Goal: Task Accomplishment & Management: Manage account settings

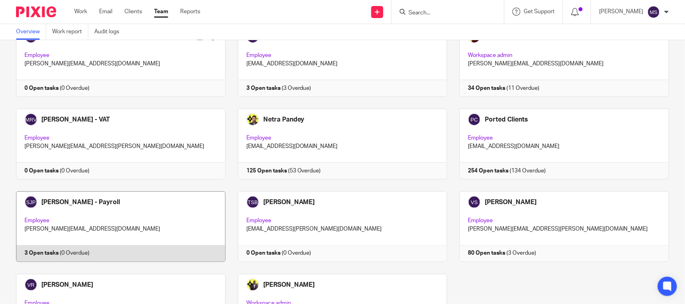
scroll to position [545, 0]
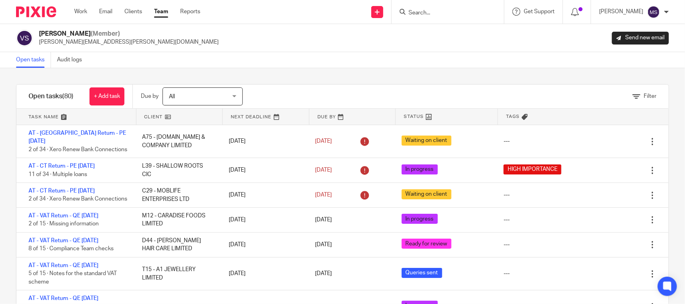
click at [299, 51] on div "Vaibhav Solanki (Member) vaibhav.solanki@confiancebizsol.com Send new email" at bounding box center [342, 38] width 685 height 28
click at [450, 12] on input "Search" at bounding box center [444, 13] width 72 height 7
click at [436, 10] on input "D44" at bounding box center [444, 13] width 72 height 7
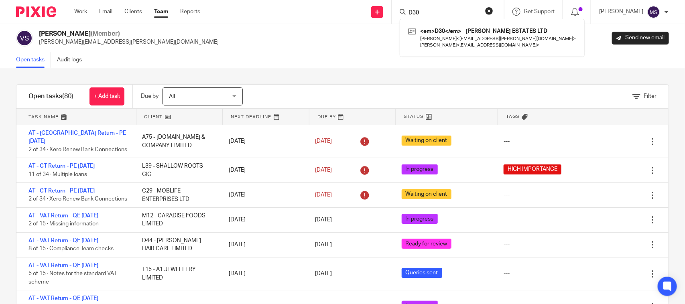
click at [432, 10] on input "D30" at bounding box center [444, 13] width 72 height 7
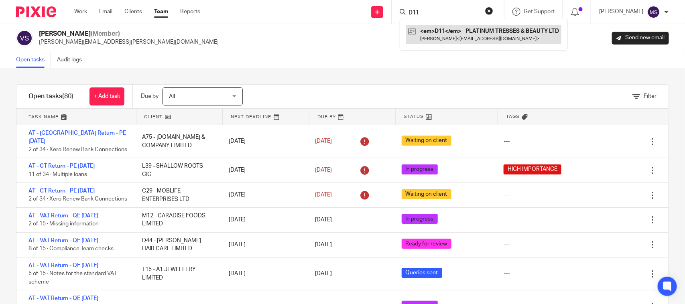
type input "D11"
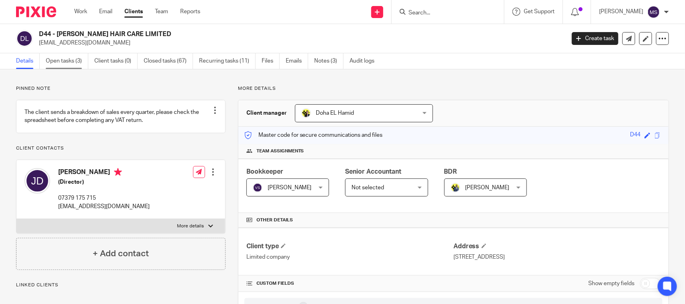
click at [65, 58] on link "Open tasks (3)" at bounding box center [67, 61] width 43 height 16
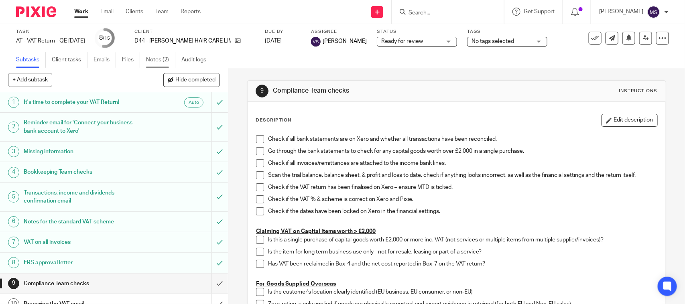
click at [165, 61] on link "Notes (2)" at bounding box center [160, 60] width 29 height 16
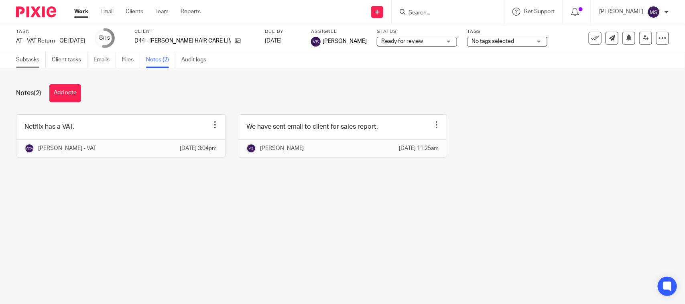
click at [21, 54] on link "Subtasks" at bounding box center [31, 60] width 30 height 16
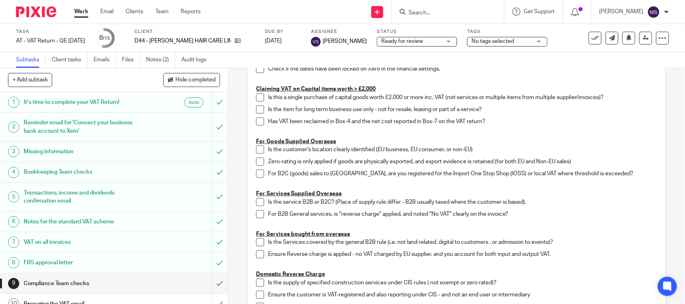
scroll to position [151, 0]
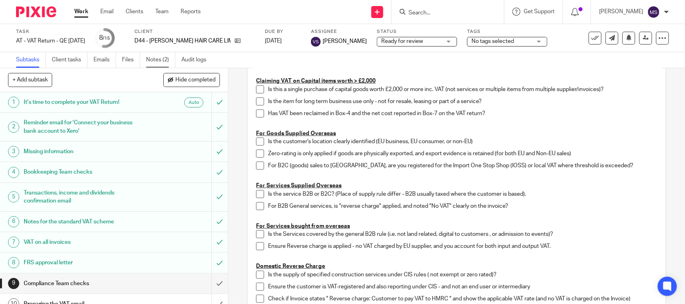
click at [156, 57] on link "Notes (2)" at bounding box center [160, 60] width 29 height 16
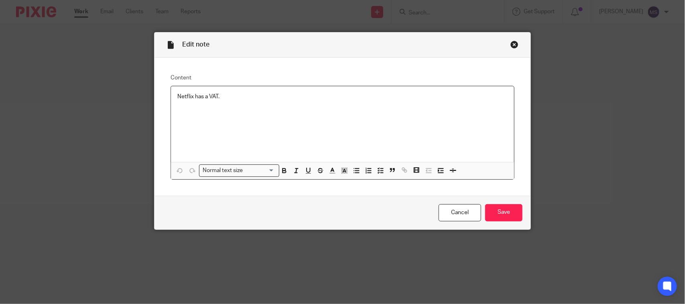
click at [280, 96] on p "Netflix has a VAT." at bounding box center [342, 97] width 330 height 8
click at [506, 215] on input "Save" at bounding box center [503, 212] width 37 height 17
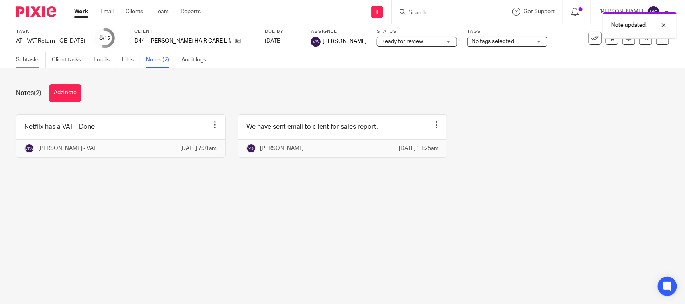
click at [19, 61] on link "Subtasks" at bounding box center [31, 60] width 30 height 16
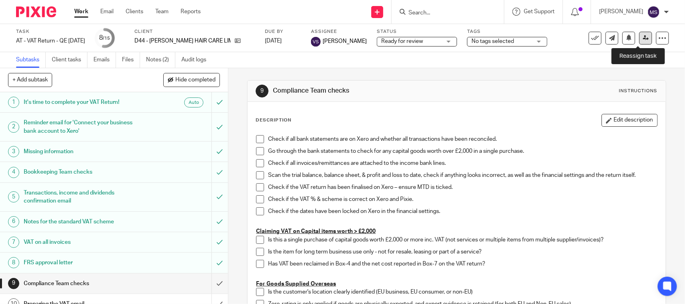
click at [643, 36] on icon at bounding box center [646, 38] width 6 height 6
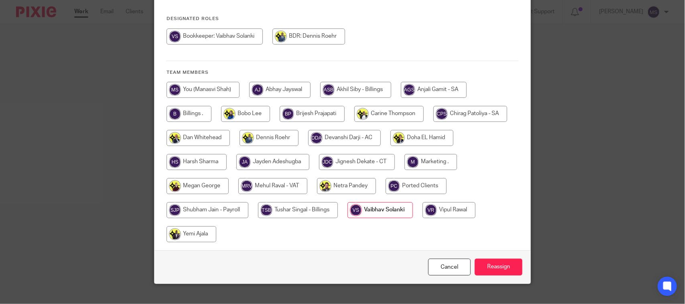
scroll to position [106, 0]
click at [277, 178] on input "radio" at bounding box center [272, 186] width 69 height 16
radio input "true"
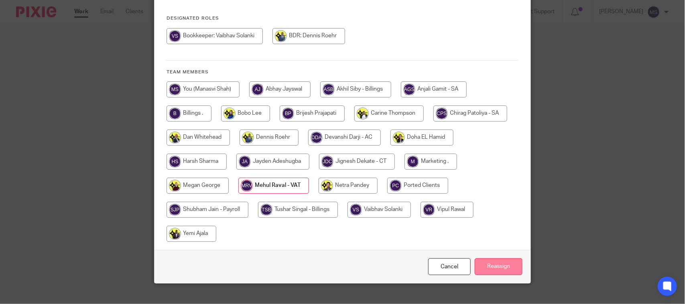
click at [496, 259] on input "Reassign" at bounding box center [499, 267] width 48 height 17
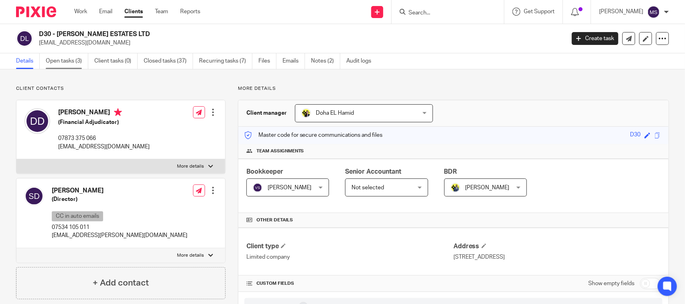
click at [63, 59] on link "Open tasks (3)" at bounding box center [67, 61] width 43 height 16
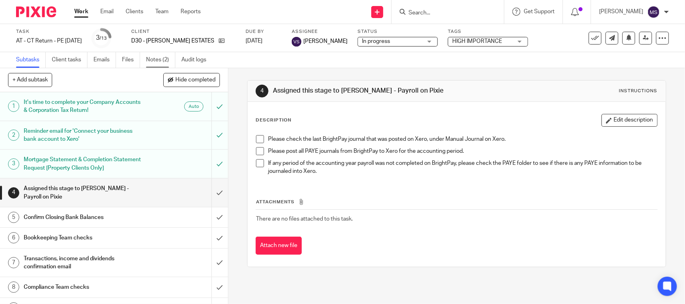
click at [154, 54] on link "Notes (2)" at bounding box center [160, 60] width 29 height 16
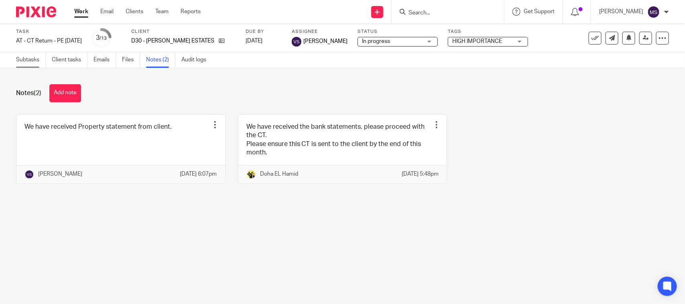
click at [28, 53] on link "Subtasks" at bounding box center [31, 60] width 30 height 16
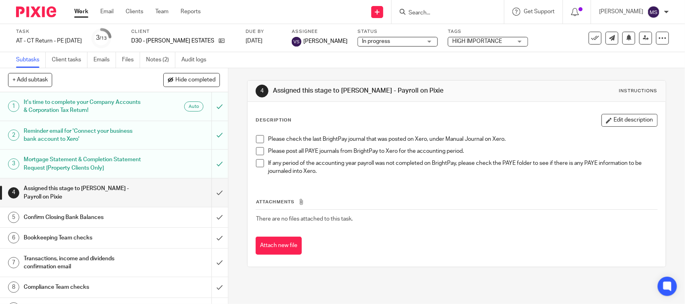
click at [375, 57] on div "Subtasks Client tasks Emails Files Notes (2) Audit logs" at bounding box center [342, 60] width 685 height 16
click at [209, 195] on input "submit" at bounding box center [114, 193] width 228 height 28
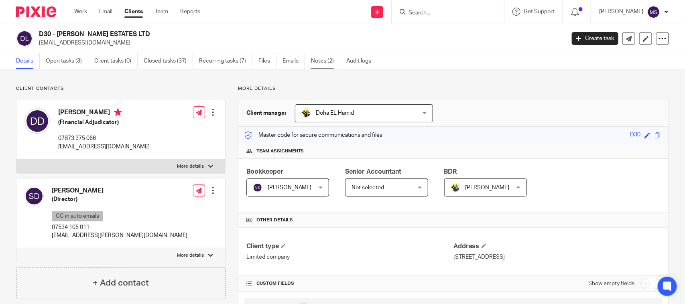
click at [322, 61] on link "Notes (2)" at bounding box center [325, 61] width 29 height 16
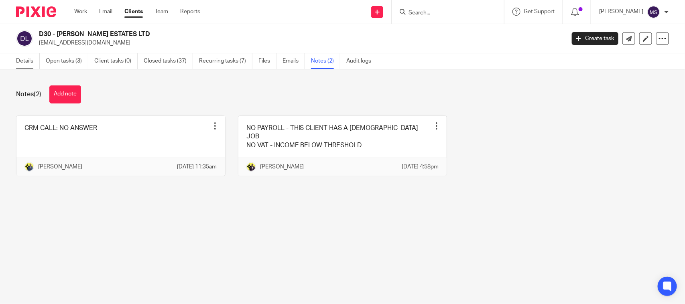
click at [26, 61] on link "Details" at bounding box center [28, 61] width 24 height 16
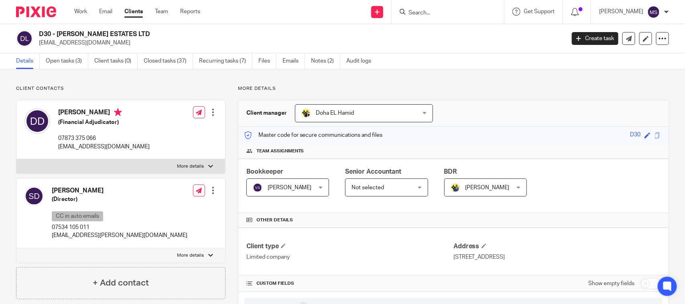
click at [472, 39] on p "[EMAIL_ADDRESS][DOMAIN_NAME]" at bounding box center [299, 43] width 521 height 8
click at [336, 37] on h2 "D30 - [PERSON_NAME] ESTATES LTD" at bounding box center [247, 34] width 417 height 8
click at [477, 90] on p "More details" at bounding box center [453, 88] width 431 height 6
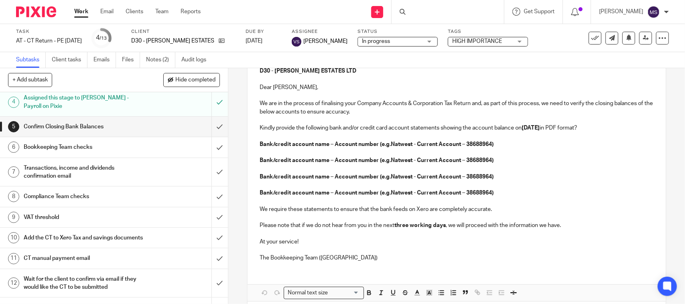
scroll to position [100, 0]
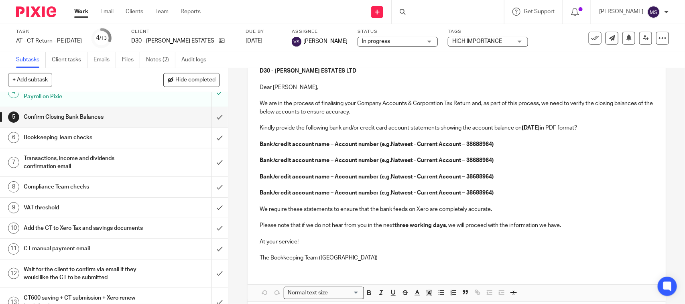
click at [95, 133] on h1 "Bookkeeping Team checks" at bounding box center [84, 138] width 120 height 12
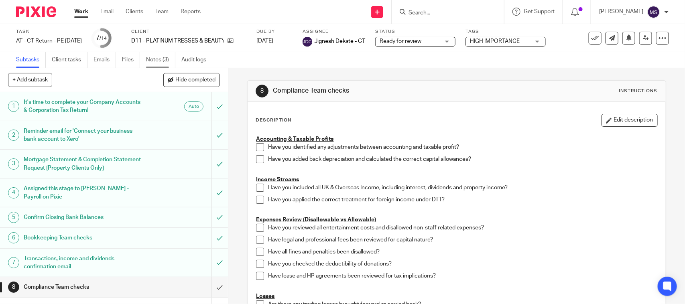
click at [162, 60] on link "Notes (3)" at bounding box center [160, 60] width 29 height 16
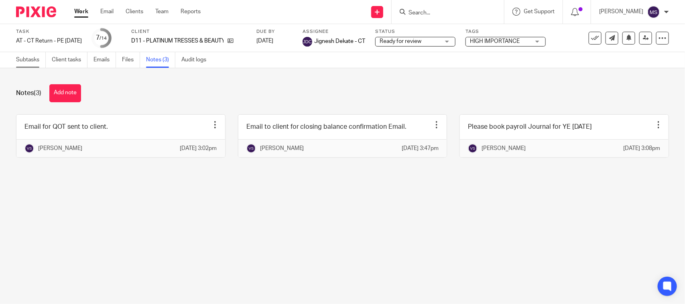
click at [25, 57] on link "Subtasks" at bounding box center [31, 60] width 30 height 16
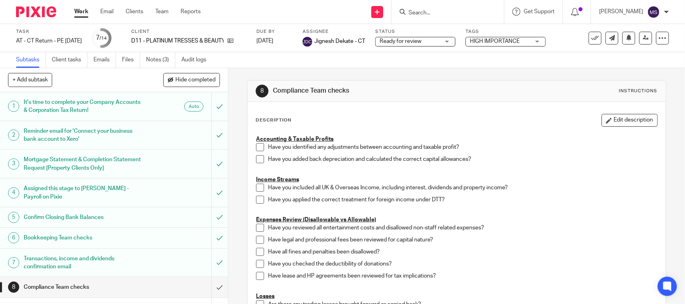
click at [409, 63] on div "Subtasks Client tasks Emails Files Notes (3) Audit logs" at bounding box center [342, 60] width 685 height 16
click at [417, 61] on div "Subtasks Client tasks Emails Files Notes (3) Audit logs" at bounding box center [342, 60] width 685 height 16
click at [309, 64] on div "Subtasks Client tasks Emails Files Notes (3) Audit logs" at bounding box center [342, 60] width 685 height 16
click at [358, 66] on div "Subtasks Client tasks Emails Files Notes (3) Audit logs" at bounding box center [342, 60] width 685 height 16
click at [359, 59] on div "Subtasks Client tasks Emails Files Notes (3) Audit logs" at bounding box center [342, 60] width 685 height 16
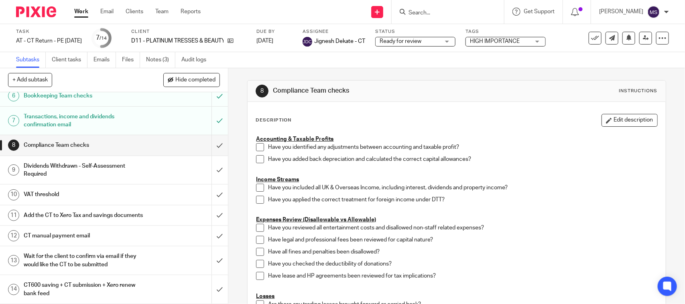
scroll to position [151, 0]
click at [39, 189] on h1 "VAT threshold" at bounding box center [84, 195] width 120 height 12
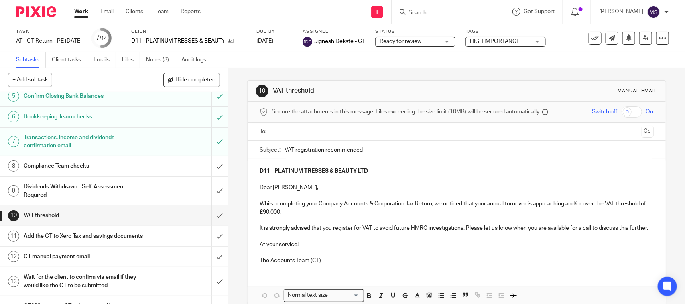
scroll to position [151, 0]
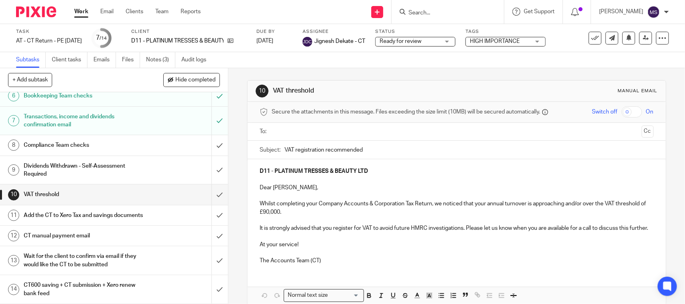
click at [39, 210] on h1 "Add the CT to Xero Tax and savings documents" at bounding box center [84, 216] width 120 height 12
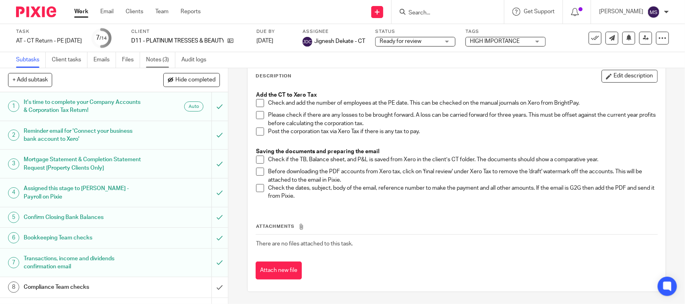
click at [160, 62] on link "Notes (3)" at bounding box center [160, 60] width 29 height 16
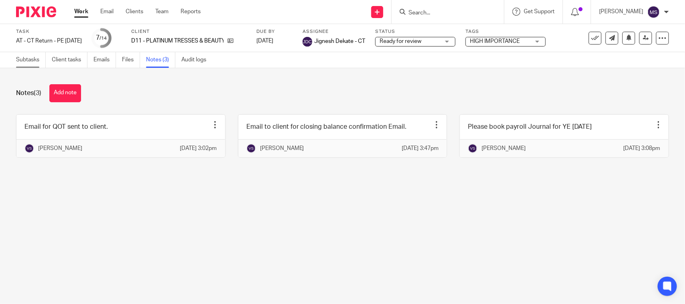
click at [19, 59] on link "Subtasks" at bounding box center [31, 60] width 30 height 16
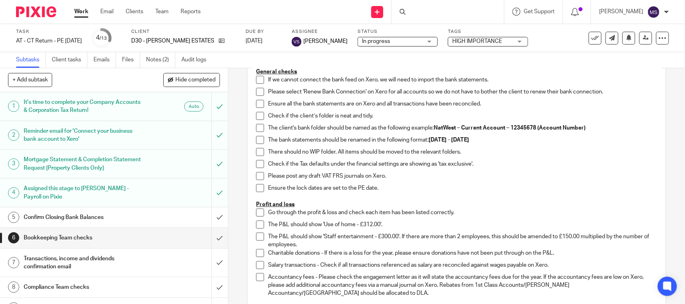
scroll to position [50, 0]
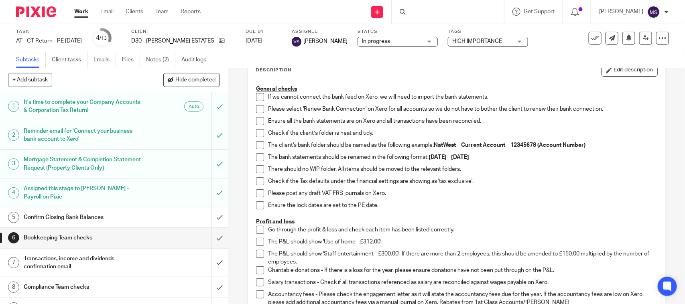
click at [395, 75] on div "Description Edit description" at bounding box center [457, 70] width 402 height 13
click at [99, 212] on h1 "Confirm Closing Bank Balances" at bounding box center [84, 218] width 120 height 12
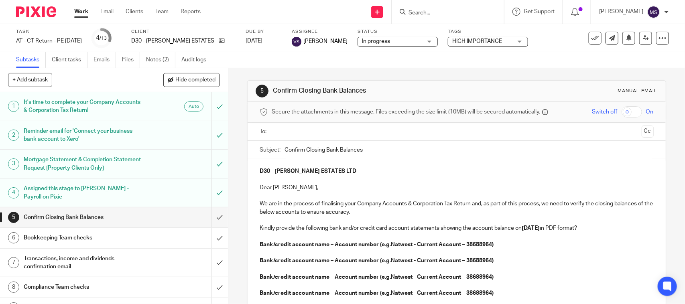
click at [208, 217] on input "submit" at bounding box center [114, 218] width 228 height 20
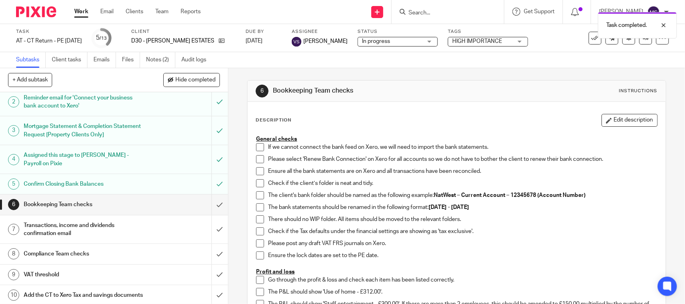
scroll to position [50, 0]
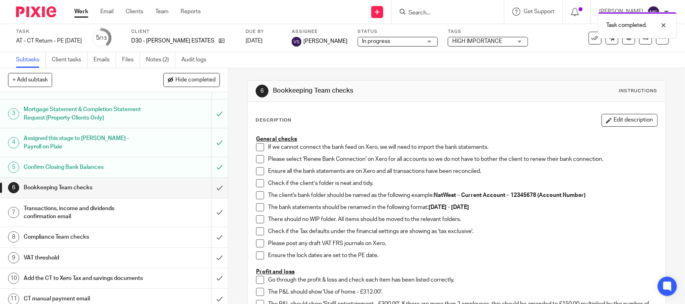
click at [256, 144] on span at bounding box center [260, 147] width 8 height 8
click at [256, 161] on span at bounding box center [260, 159] width 8 height 8
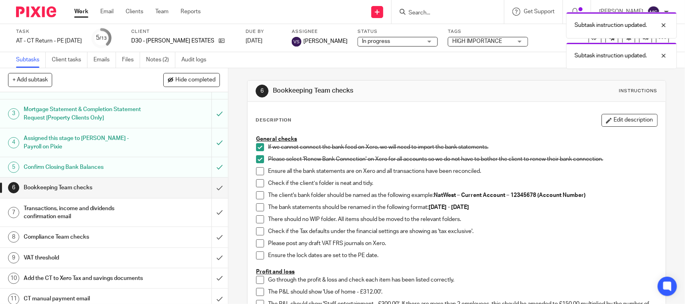
click at [259, 174] on span at bounding box center [260, 171] width 8 height 8
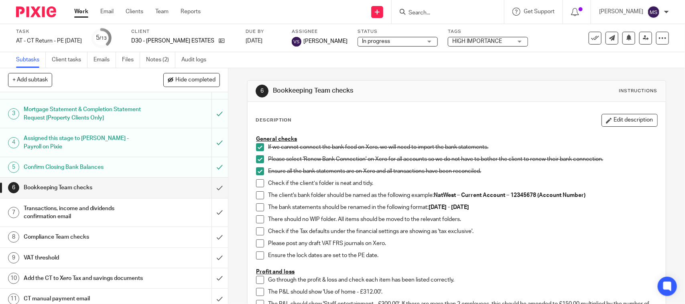
click at [256, 184] on span at bounding box center [260, 183] width 8 height 8
click at [258, 195] on span at bounding box center [260, 195] width 8 height 8
click at [256, 209] on span at bounding box center [260, 208] width 8 height 8
click at [257, 219] on span at bounding box center [260, 220] width 8 height 8
click at [258, 230] on span at bounding box center [260, 232] width 8 height 8
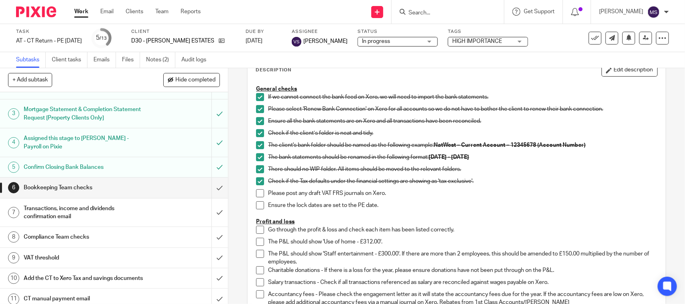
click at [256, 193] on span at bounding box center [260, 193] width 8 height 8
click at [257, 203] on span at bounding box center [260, 206] width 8 height 8
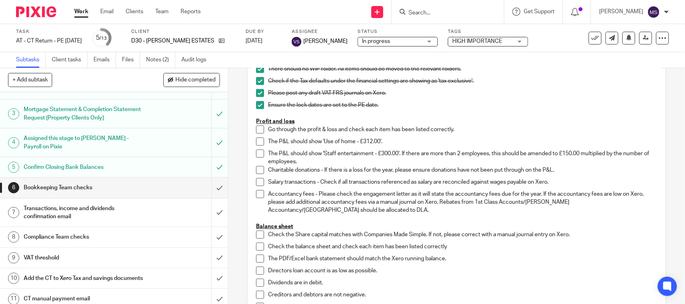
scroll to position [100, 0]
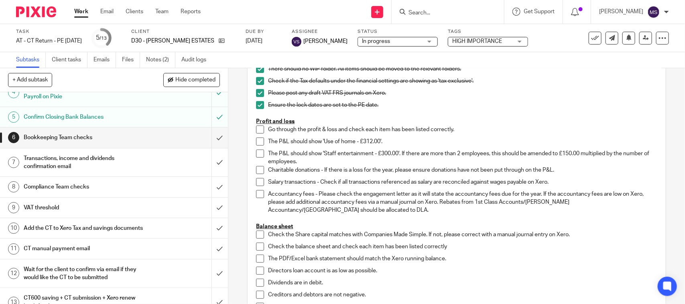
click at [258, 130] on span at bounding box center [260, 130] width 8 height 8
drag, startPoint x: 259, startPoint y: 145, endPoint x: 254, endPoint y: 161, distance: 17.6
click at [259, 145] on span at bounding box center [260, 142] width 8 height 8
click at [256, 155] on span at bounding box center [260, 154] width 8 height 8
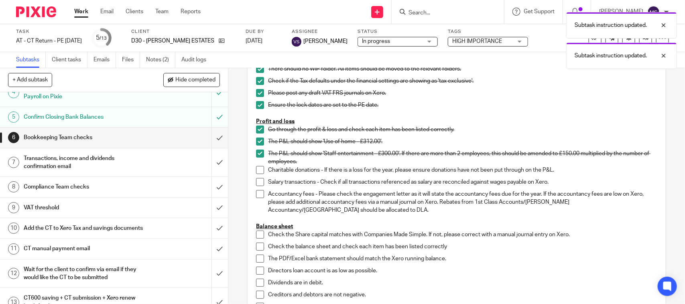
click at [256, 169] on span at bounding box center [260, 170] width 8 height 8
click at [257, 181] on span at bounding box center [260, 182] width 8 height 8
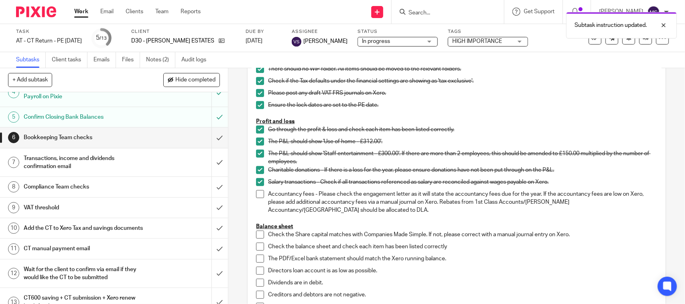
click at [256, 195] on span at bounding box center [260, 194] width 8 height 8
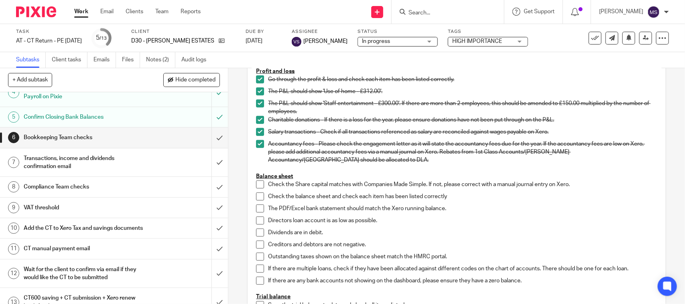
scroll to position [251, 0]
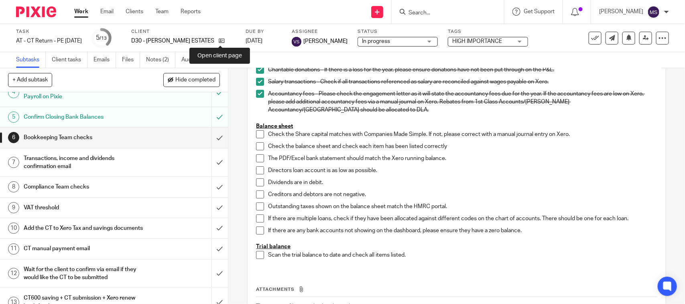
drag, startPoint x: 221, startPoint y: 40, endPoint x: 209, endPoint y: 10, distance: 32.1
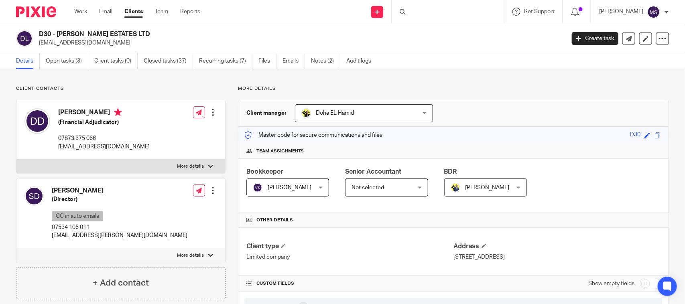
click at [368, 33] on h2 "D30 - [PERSON_NAME] ESTATES LTD" at bounding box center [247, 34] width 417 height 8
click at [71, 59] on link "Open tasks (3)" at bounding box center [67, 61] width 43 height 16
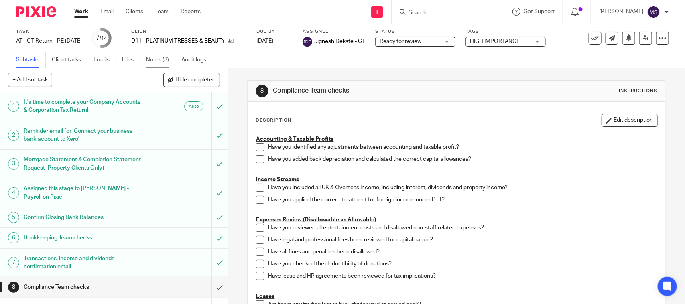
click at [160, 62] on link "Notes (3)" at bounding box center [160, 60] width 29 height 16
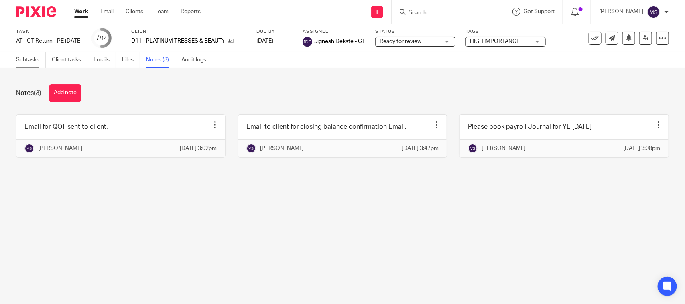
click at [28, 59] on link "Subtasks" at bounding box center [31, 60] width 30 height 16
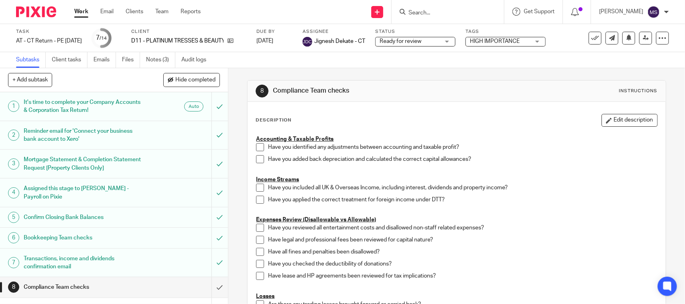
click at [287, 7] on div "Send new email Create task Add client Request signature Get Support Contact Sup…" at bounding box center [449, 12] width 472 height 24
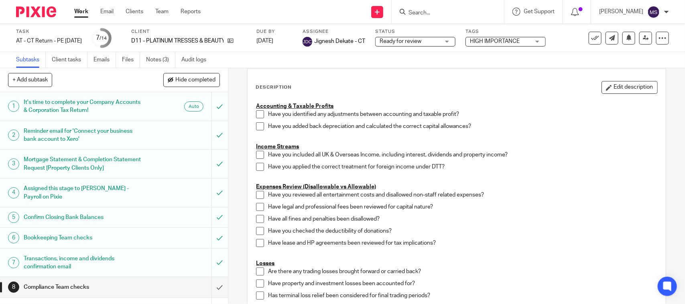
scroll to position [50, 0]
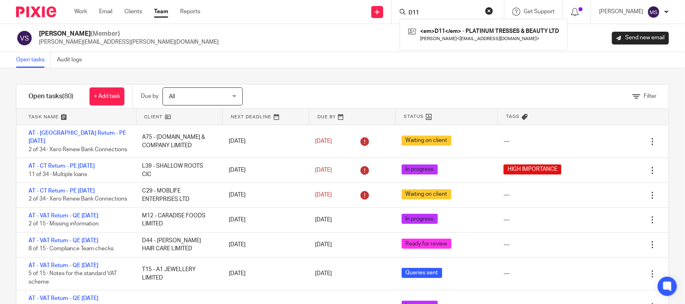
click at [264, 47] on div "Vaibhav Solanki (Member) vaibhav.solanki@confiancebizsol.com Send new email" at bounding box center [342, 38] width 685 height 28
drag, startPoint x: 493, startPoint y: 57, endPoint x: 466, endPoint y: 76, distance: 32.7
click at [493, 57] on div "Open tasks Audit logs" at bounding box center [342, 60] width 685 height 16
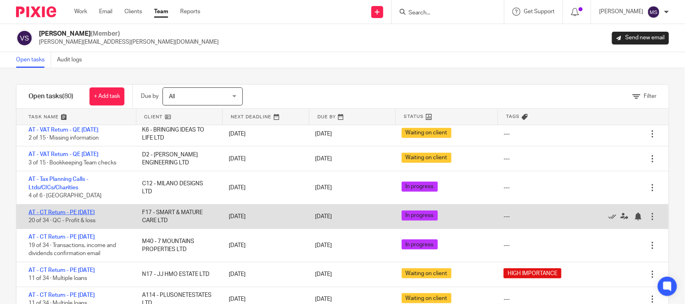
scroll to position [251, 0]
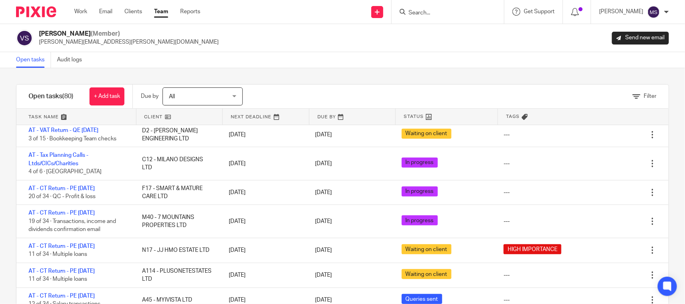
click at [424, 14] on input "Search" at bounding box center [444, 13] width 72 height 7
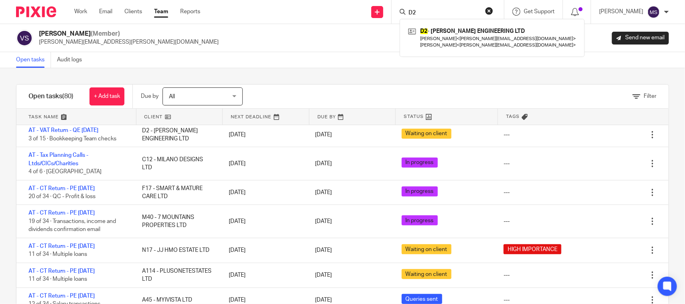
click at [436, 10] on input "D2" at bounding box center [444, 13] width 72 height 7
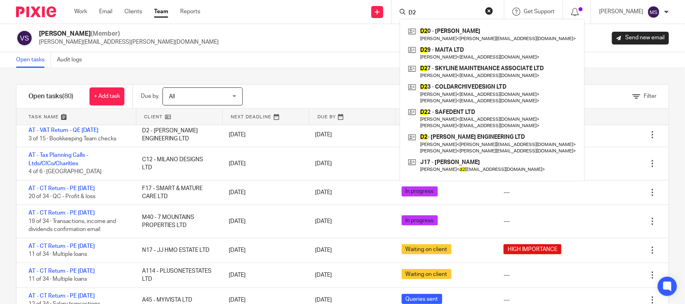
type input "D"
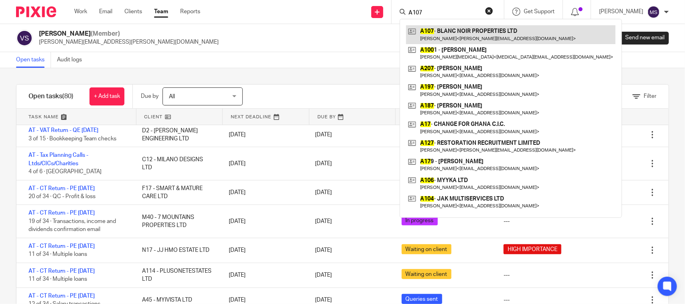
type input "A107"
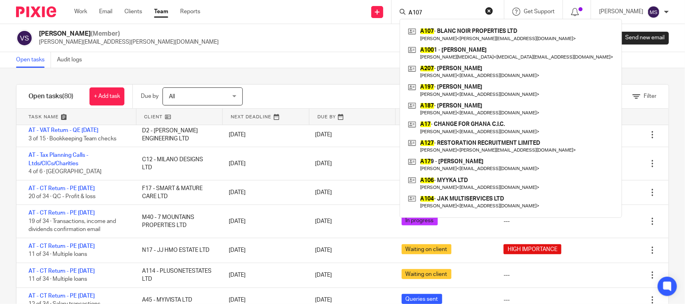
drag, startPoint x: 422, startPoint y: 12, endPoint x: 383, endPoint y: 10, distance: 39.4
click at [406, 13] on div "A107 A107 - BLANC NOIR PROPERTIES LTD Anita Asante < anita@blancnoirconsulting.…" at bounding box center [448, 12] width 112 height 24
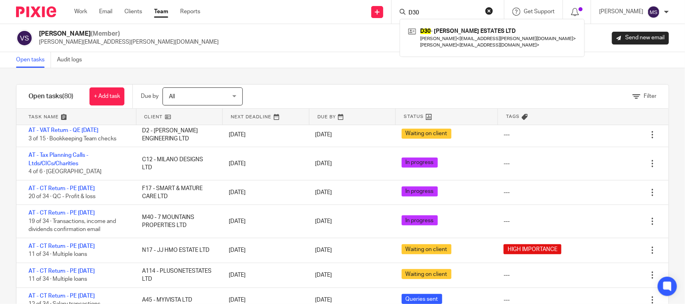
type input "D30"
click at [316, 51] on div "Vaibhav Solanki (Member) vaibhav.solanki@confiancebizsol.com Send new email" at bounding box center [342, 38] width 685 height 28
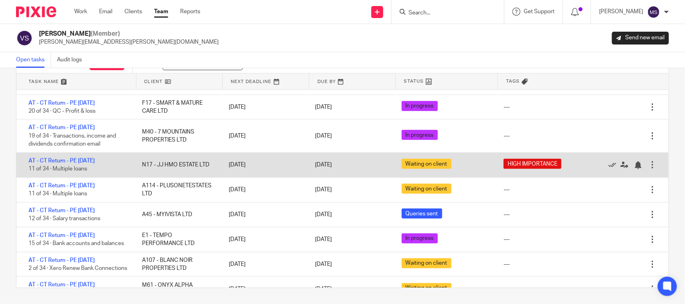
scroll to position [351, 0]
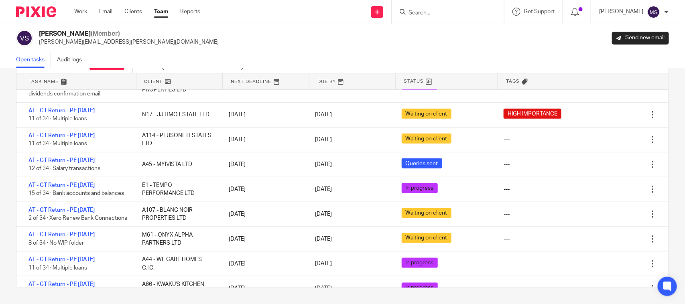
click at [327, 44] on div "Vaibhav Solanki (Member) vaibhav.solanki@confiancebizsol.com Send new email" at bounding box center [342, 38] width 653 height 17
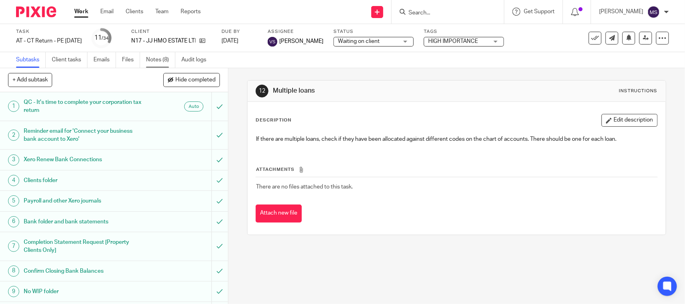
click at [164, 61] on link "Notes (8)" at bounding box center [160, 60] width 29 height 16
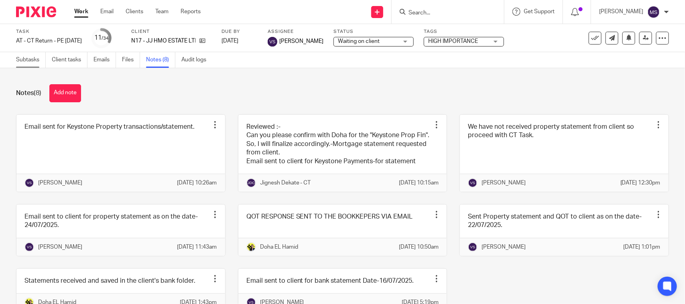
click at [27, 61] on link "Subtasks" at bounding box center [31, 60] width 30 height 16
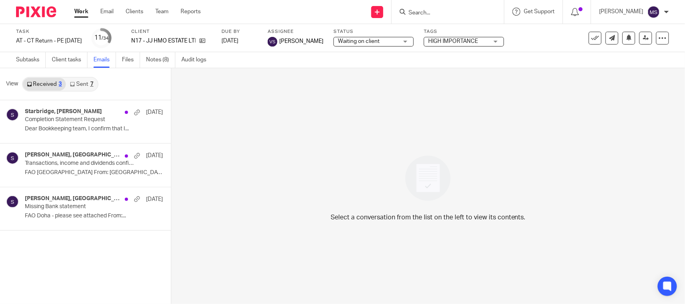
click at [91, 81] on link "Sent 7" at bounding box center [81, 84] width 31 height 13
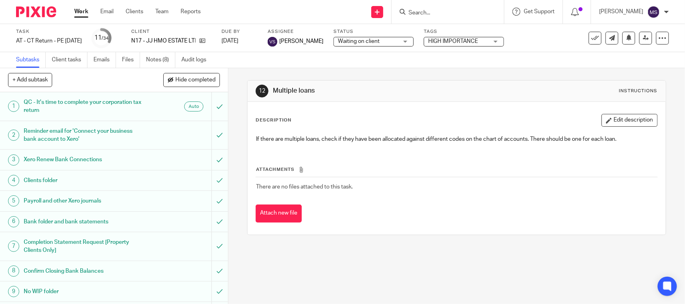
scroll to position [201, 0]
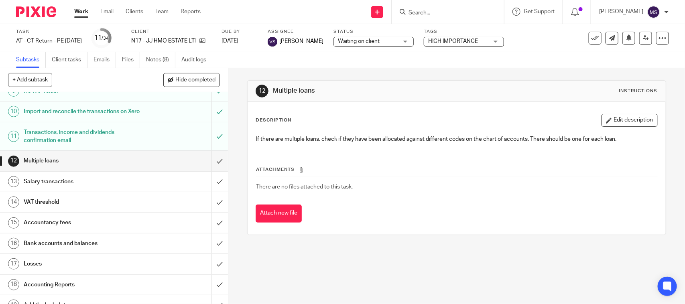
click at [69, 145] on h1 "Transactions, income and dividends confirmation email" at bounding box center [84, 136] width 120 height 20
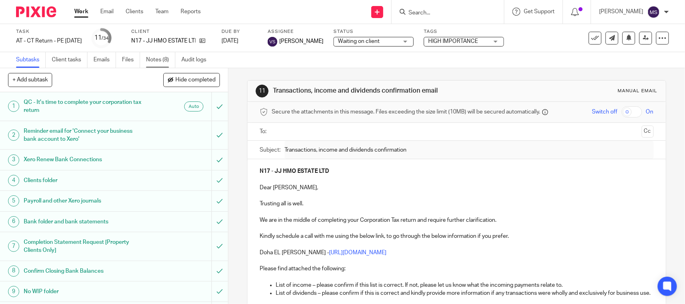
click at [153, 61] on link "Notes (8)" at bounding box center [160, 60] width 29 height 16
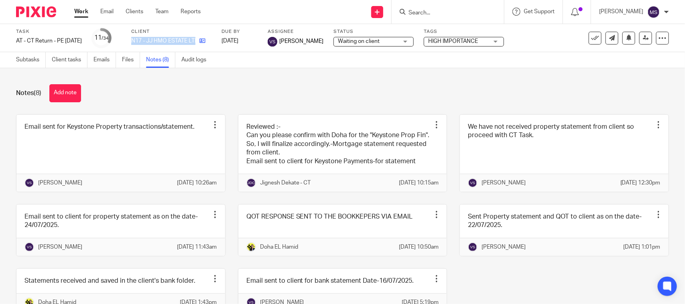
drag, startPoint x: 145, startPoint y: 39, endPoint x: 209, endPoint y: 43, distance: 64.7
click at [209, 43] on div "Task AT - CT Return - PE 31-01-2025 Save AT - CT Return - PE 31-01-2025 11 /34 …" at bounding box center [288, 37] width 544 height 19
copy div "N17 - JJ HMO ESTATE LTD"
click at [21, 63] on link "Subtasks" at bounding box center [31, 60] width 30 height 16
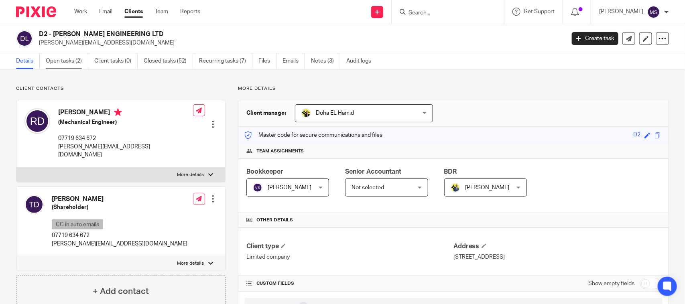
click at [72, 62] on link "Open tasks (2)" at bounding box center [67, 61] width 43 height 16
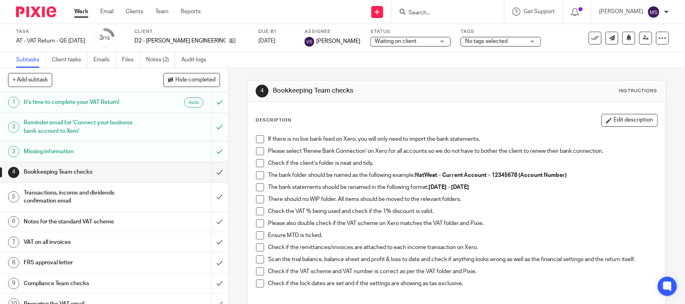
click at [59, 151] on h1 "Missing information" at bounding box center [84, 152] width 120 height 12
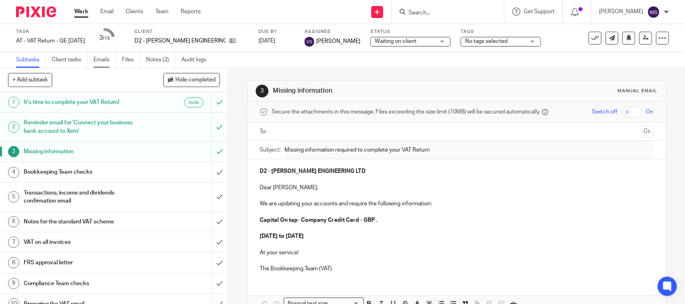
click at [99, 61] on link "Emails" at bounding box center [105, 60] width 22 height 16
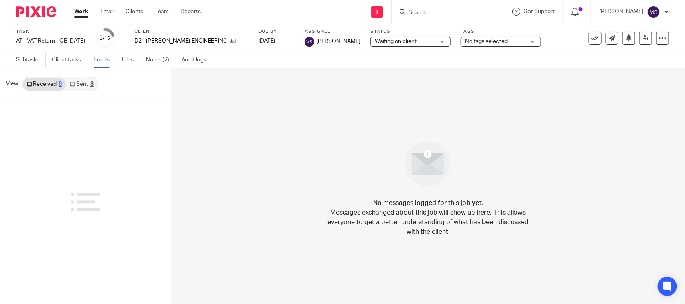
click at [80, 85] on link "Sent 3" at bounding box center [81, 84] width 31 height 13
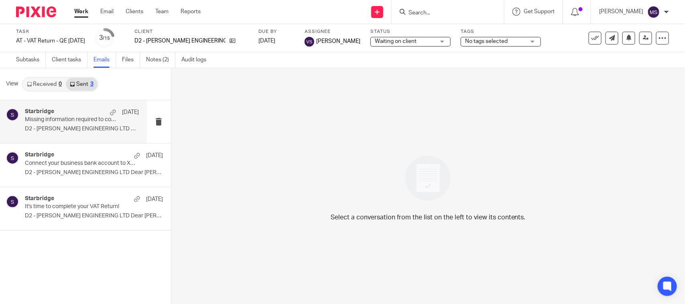
click at [51, 130] on p "D2 - [PERSON_NAME] ENGINEERING LTD Dear [PERSON_NAME], ..." at bounding box center [82, 129] width 114 height 7
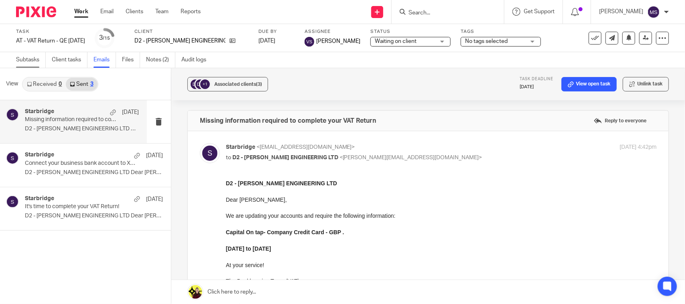
click at [27, 65] on link "Subtasks" at bounding box center [31, 60] width 30 height 16
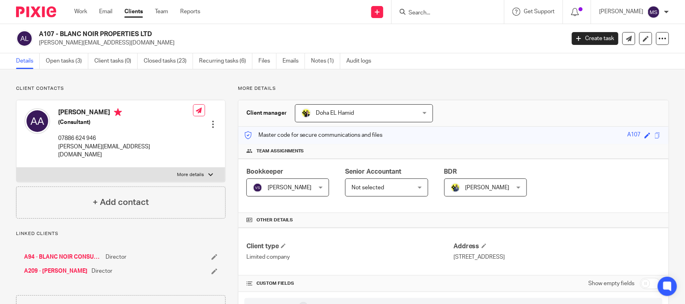
drag, startPoint x: 462, startPoint y: 79, endPoint x: 275, endPoint y: 79, distance: 187.5
click at [331, 25] on div "A107 - BLANC NOIR PROPERTIES LTD anita@blancnoirconsulting.com Create task Upda…" at bounding box center [342, 38] width 685 height 29
click at [342, 32] on h2 "A107 - BLANC NOIR PROPERTIES LTD" at bounding box center [247, 34] width 417 height 8
click at [301, 26] on div "A107 - BLANC NOIR PROPERTIES LTD anita@blancnoirconsulting.com Create task Upda…" at bounding box center [342, 38] width 685 height 29
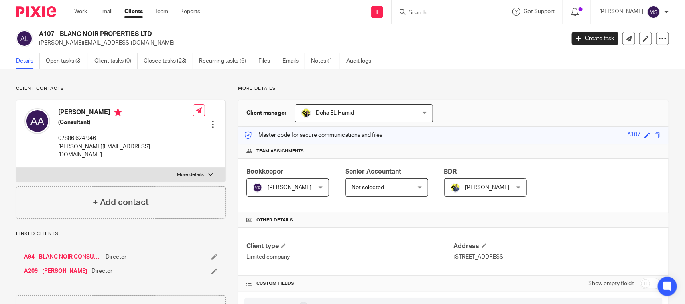
click at [438, 39] on p "anita@blancnoirconsulting.com" at bounding box center [299, 43] width 521 height 8
click at [331, 39] on p "anita@blancnoirconsulting.com" at bounding box center [299, 43] width 521 height 8
click at [442, 42] on p "anita@blancnoirconsulting.com" at bounding box center [299, 43] width 521 height 8
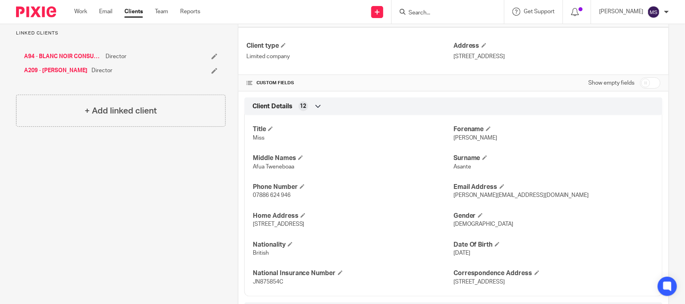
scroll to position [251, 0]
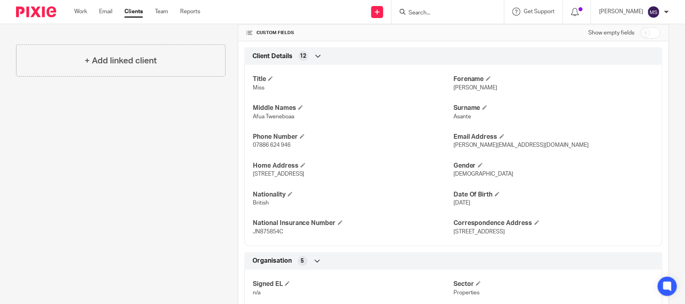
click at [181, 181] on div "Client contacts Anita Asante (Consultant) 07886 624 946 anita@blancnoirconsulti…" at bounding box center [115, 280] width 222 height 890
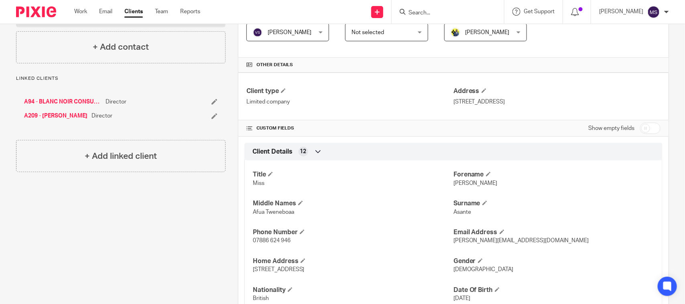
scroll to position [0, 0]
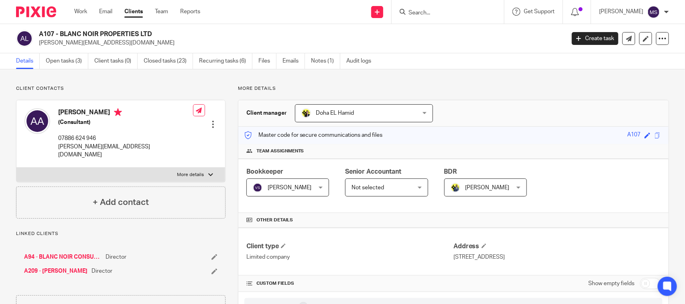
click at [410, 31] on h2 "A107 - BLANC NOIR PROPERTIES LTD" at bounding box center [247, 34] width 417 height 8
click at [361, 29] on div "A107 - BLANC NOIR PROPERTIES LTD anita@blancnoirconsulting.com Create task Upda…" at bounding box center [342, 38] width 685 height 29
click at [271, 36] on h2 "A107 - BLANC NOIR PROPERTIES LTD" at bounding box center [247, 34] width 417 height 8
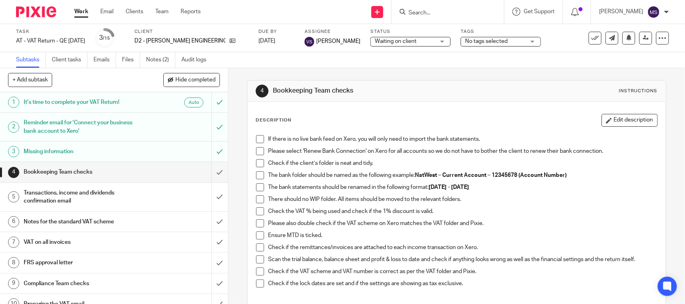
click at [376, 69] on div "4 Bookkeeping Team checks Instructions Description Edit description If there is…" at bounding box center [456, 232] width 419 height 328
click at [468, 70] on div "4 Bookkeeping Team checks Instructions Description Edit description If there is…" at bounding box center [456, 232] width 419 height 328
click at [456, 75] on div "4 Bookkeeping Team checks Instructions Description Edit description If there is…" at bounding box center [456, 232] width 419 height 328
click at [486, 67] on div "Subtasks Client tasks Emails Files Notes (2) Audit logs" at bounding box center [342, 60] width 685 height 16
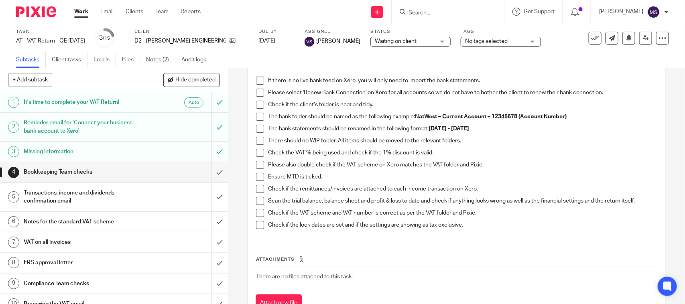
scroll to position [41, 0]
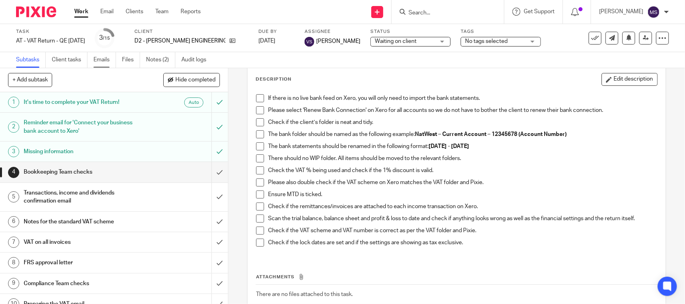
click at [104, 61] on link "Emails" at bounding box center [105, 60] width 22 height 16
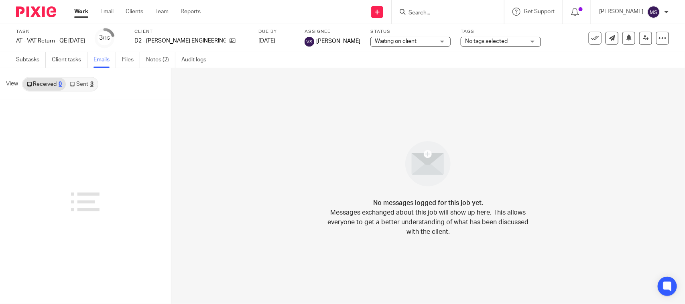
click at [89, 86] on link "Sent 3" at bounding box center [81, 84] width 31 height 13
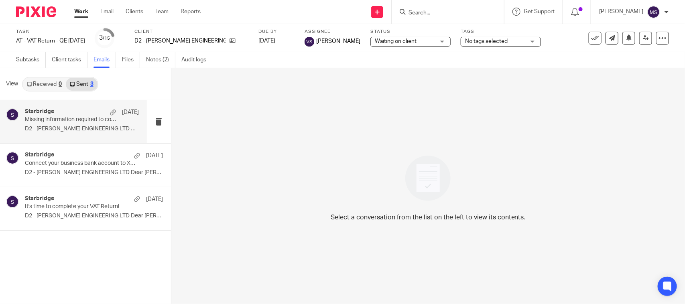
click at [49, 116] on p "Missing information required to complete your VAT Return" at bounding box center [70, 119] width 91 height 7
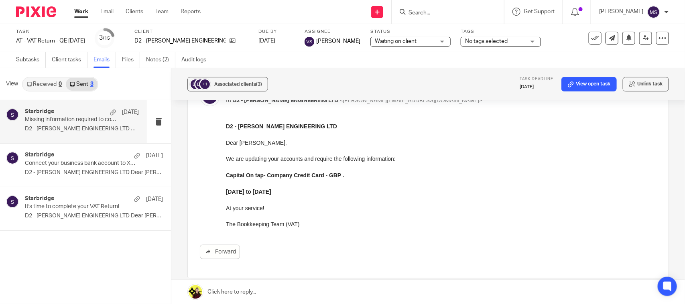
scroll to position [35, 0]
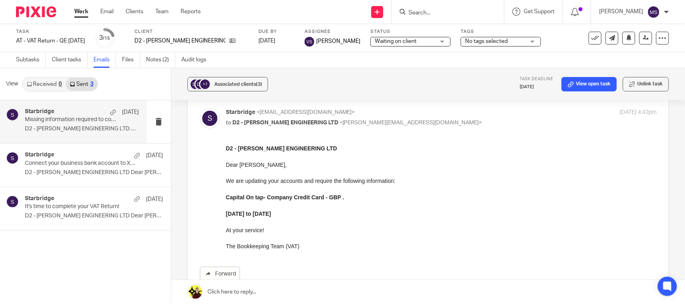
click at [324, 69] on div "+1 Associated clients (3) Task deadline 1 Oct 2025 View open task Unlink task" at bounding box center [428, 84] width 514 height 32
click at [348, 66] on div "Subtasks Client tasks Emails Files Notes (2) Audit logs" at bounding box center [342, 60] width 685 height 16
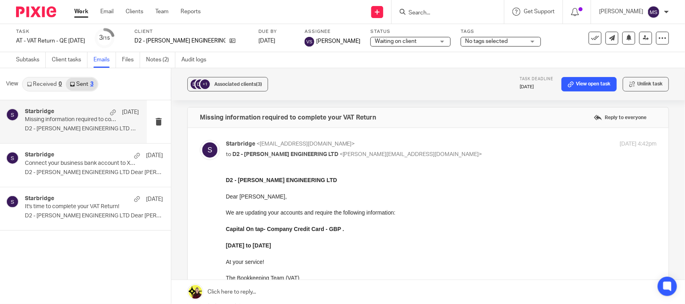
scroll to position [0, 0]
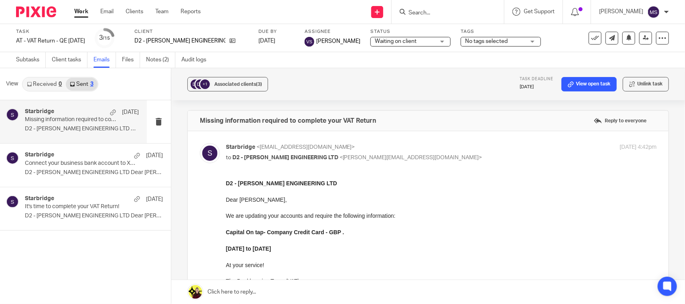
click at [382, 89] on div "+1 Associated clients (3) Task deadline 1 Oct 2025 View open task Unlink task" at bounding box center [428, 84] width 514 height 32
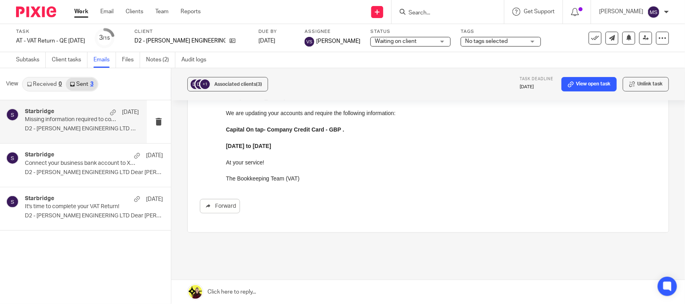
scroll to position [85, 0]
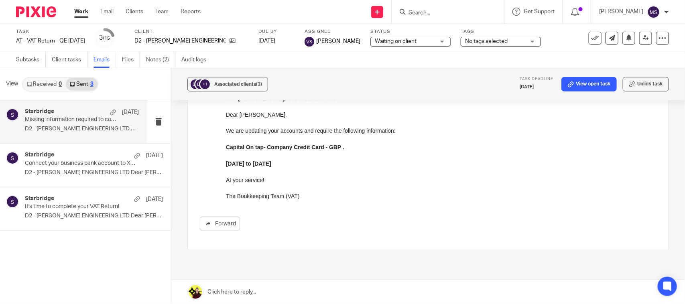
click at [350, 69] on div "+1 Associated clients (3) Task deadline 1 Oct 2025 View open task Unlink task" at bounding box center [428, 84] width 514 height 32
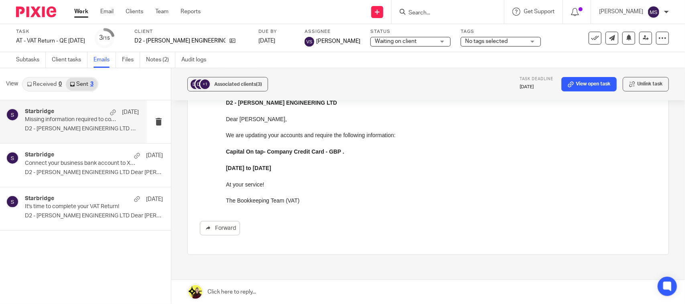
scroll to position [0, 0]
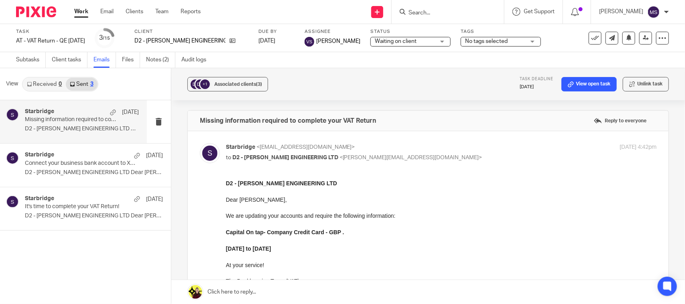
click at [378, 67] on div "Subtasks Client tasks Emails Files Notes (2) Audit logs" at bounding box center [342, 60] width 685 height 16
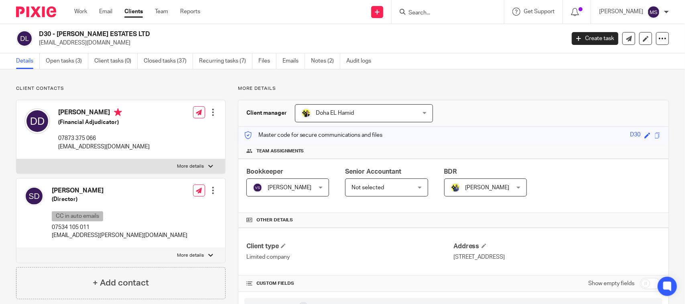
click at [241, 35] on h2 "D30 - [PERSON_NAME] ESTATES LTD" at bounding box center [247, 34] width 417 height 8
click at [64, 64] on link "Open tasks (3)" at bounding box center [67, 61] width 43 height 16
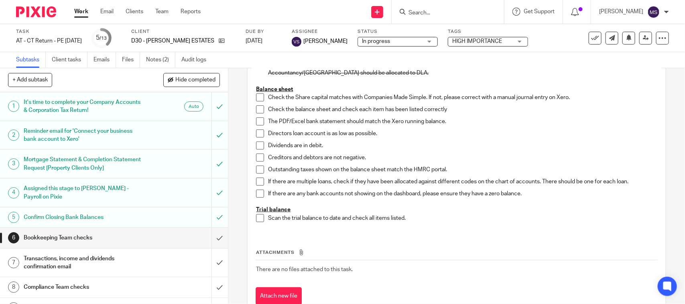
scroll to position [301, 0]
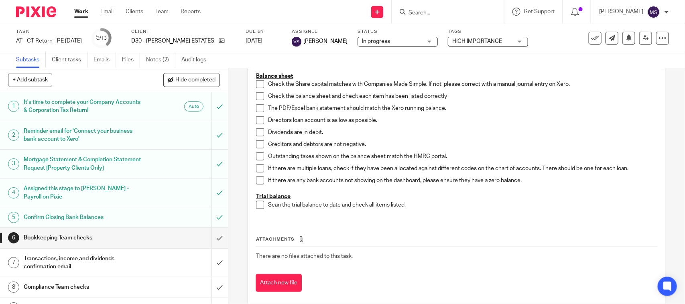
click at [256, 84] on span at bounding box center [260, 84] width 8 height 8
click at [258, 99] on span at bounding box center [260, 96] width 8 height 8
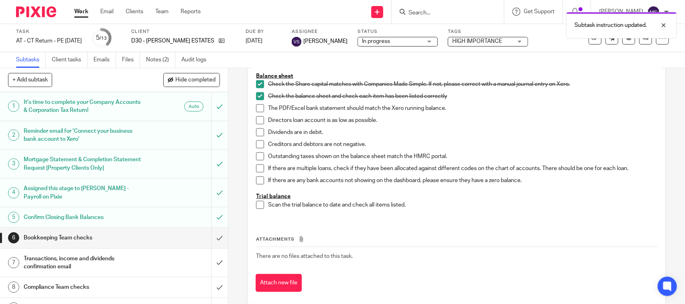
click at [256, 110] on span at bounding box center [260, 108] width 8 height 8
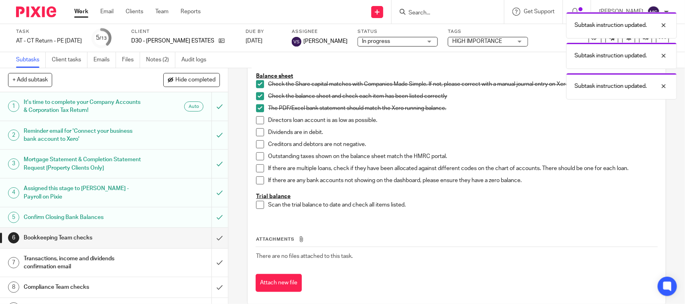
click at [256, 118] on span at bounding box center [260, 120] width 8 height 8
click at [256, 133] on span at bounding box center [260, 132] width 8 height 8
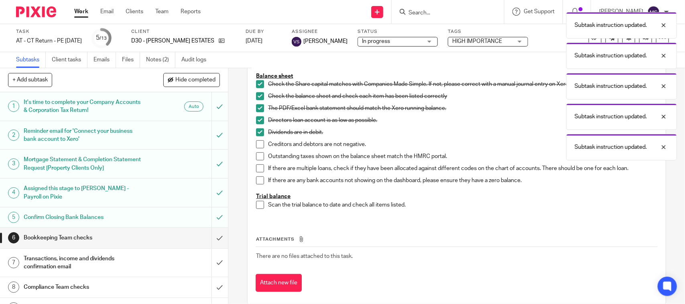
click at [257, 147] on span at bounding box center [260, 144] width 8 height 8
click at [257, 155] on span at bounding box center [260, 157] width 8 height 8
click at [258, 167] on span at bounding box center [260, 169] width 8 height 8
click at [256, 181] on span at bounding box center [260, 181] width 8 height 8
click at [258, 204] on span at bounding box center [260, 205] width 8 height 8
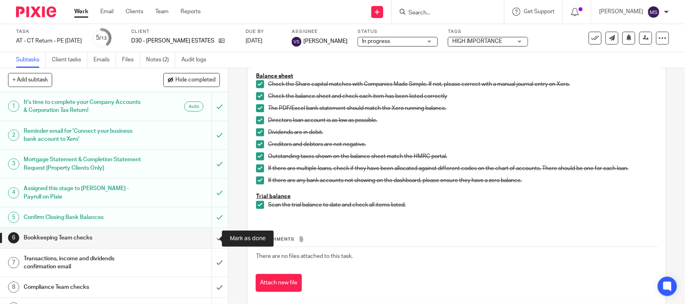
click at [208, 239] on input "submit" at bounding box center [114, 238] width 228 height 20
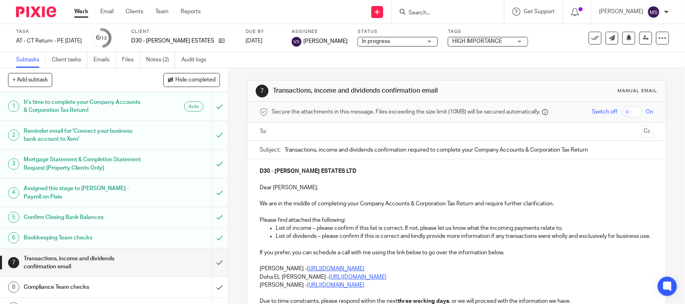
click at [361, 72] on div "7 Transactions, income and dividends confirmation email Manual email Secure the…" at bounding box center [456, 242] width 419 height 348
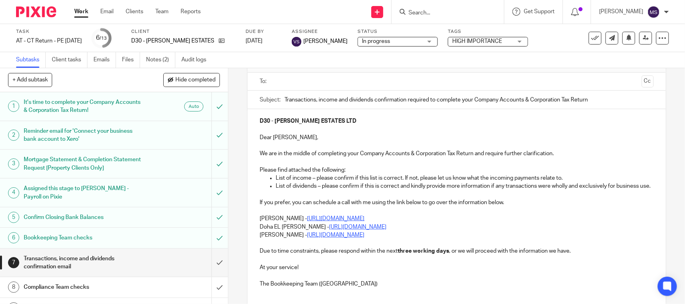
scroll to position [100, 0]
